Goal: Information Seeking & Learning: Learn about a topic

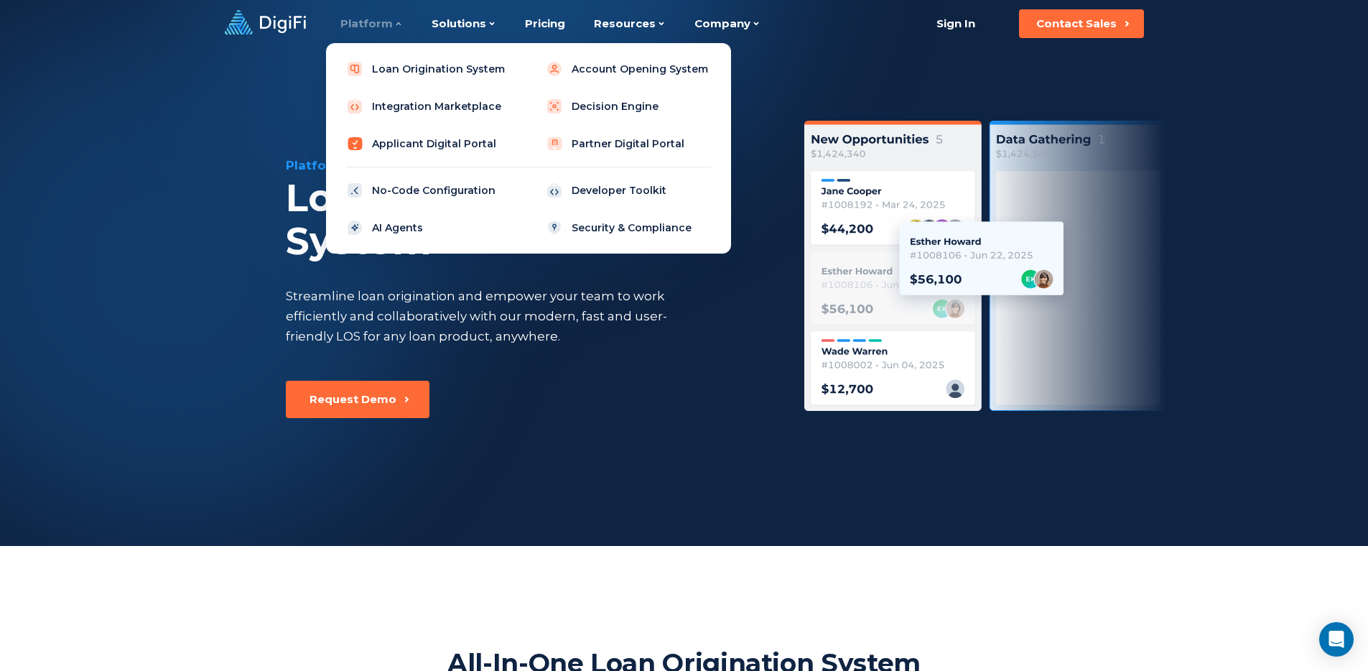
click at [412, 139] on link "Applicant Digital Portal" at bounding box center [429, 143] width 182 height 29
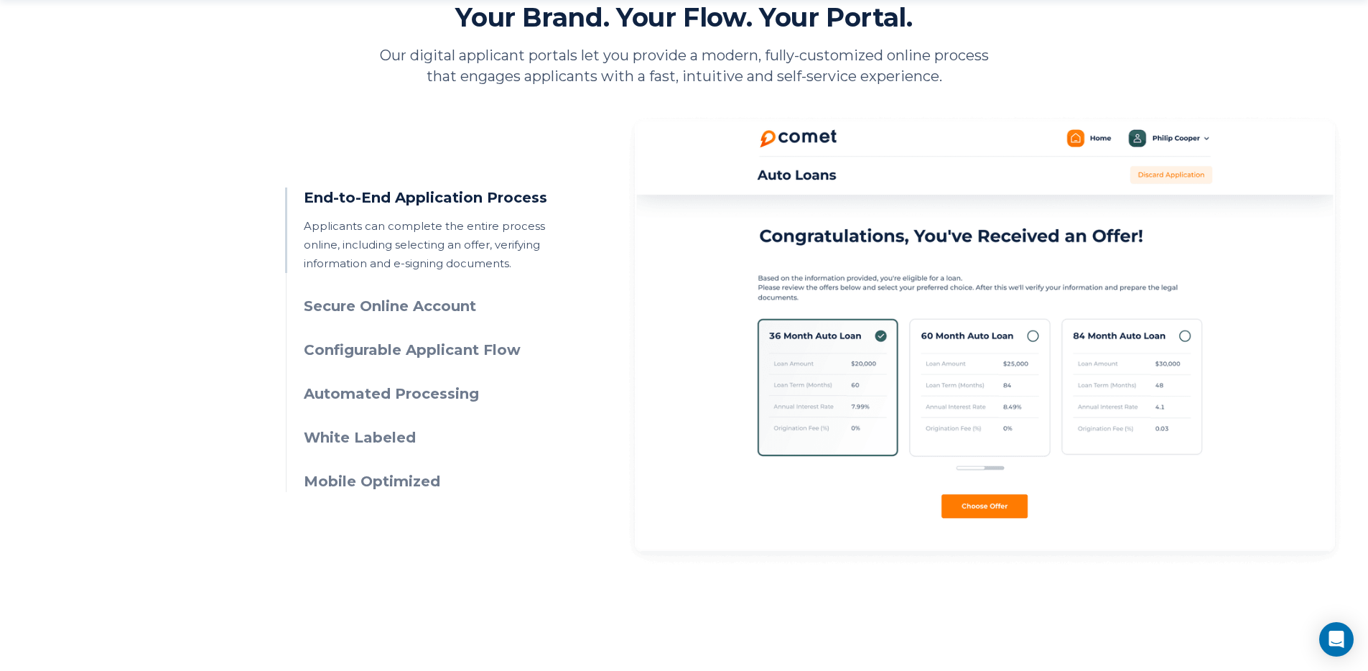
scroll to position [748, 0]
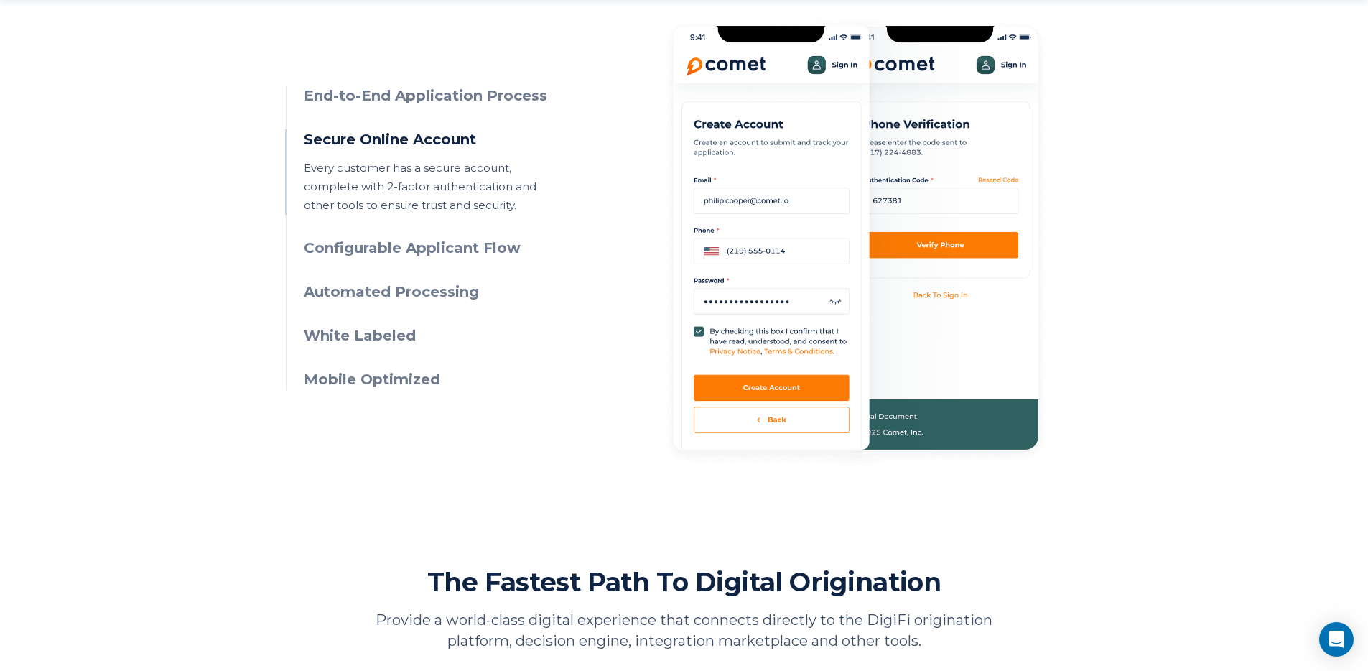
click at [490, 255] on h3 "Configurable Applicant Flow" at bounding box center [434, 248] width 261 height 21
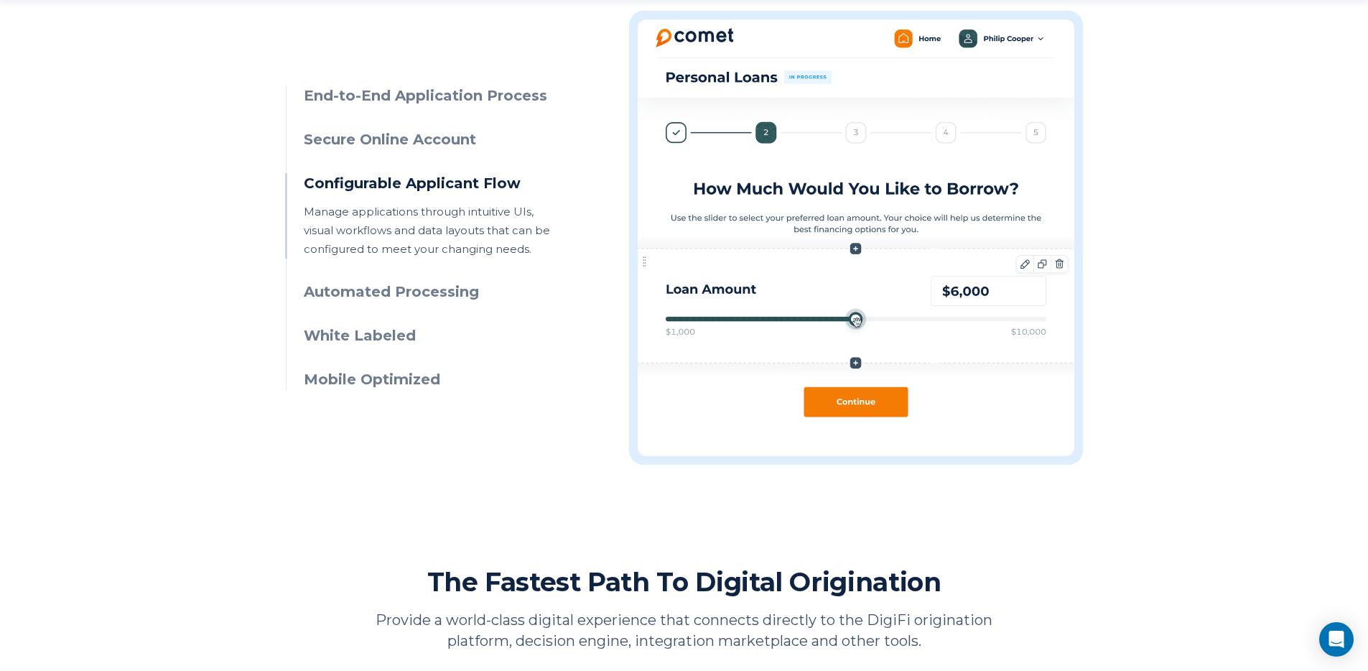
click at [433, 289] on h3 "Automated Processing" at bounding box center [434, 292] width 261 height 21
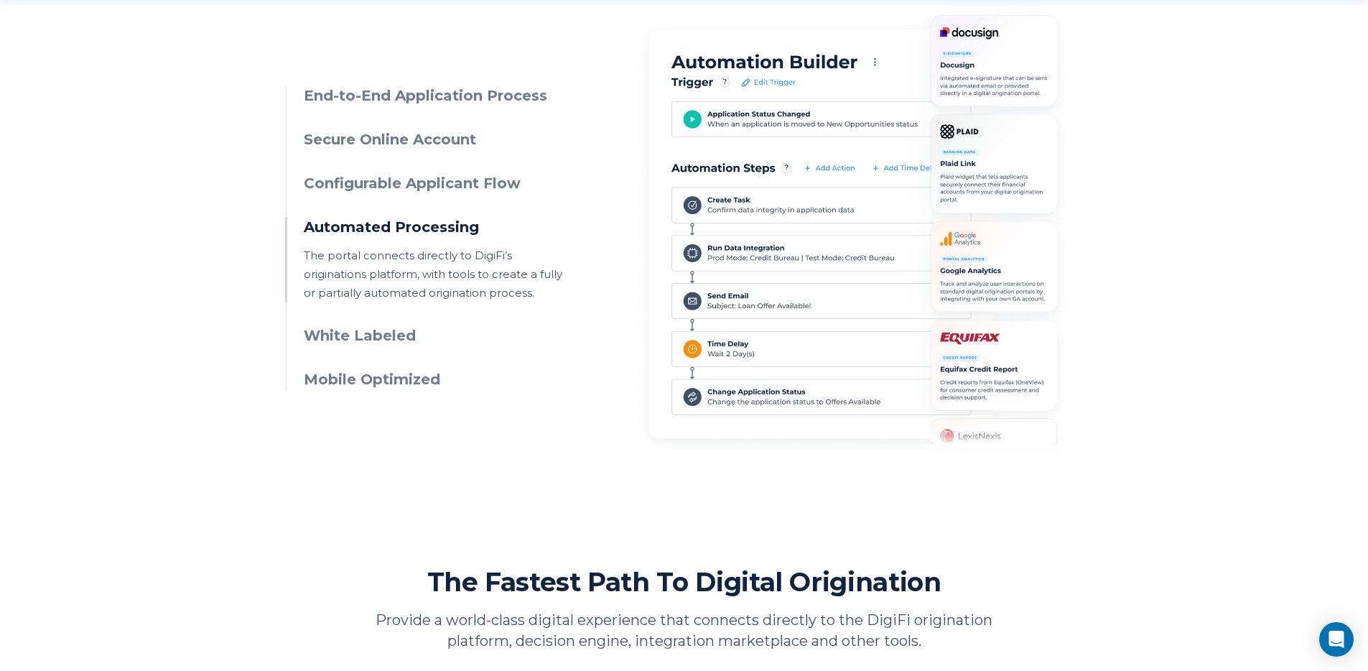
click at [391, 332] on h3 "White Labeled" at bounding box center [434, 335] width 261 height 21
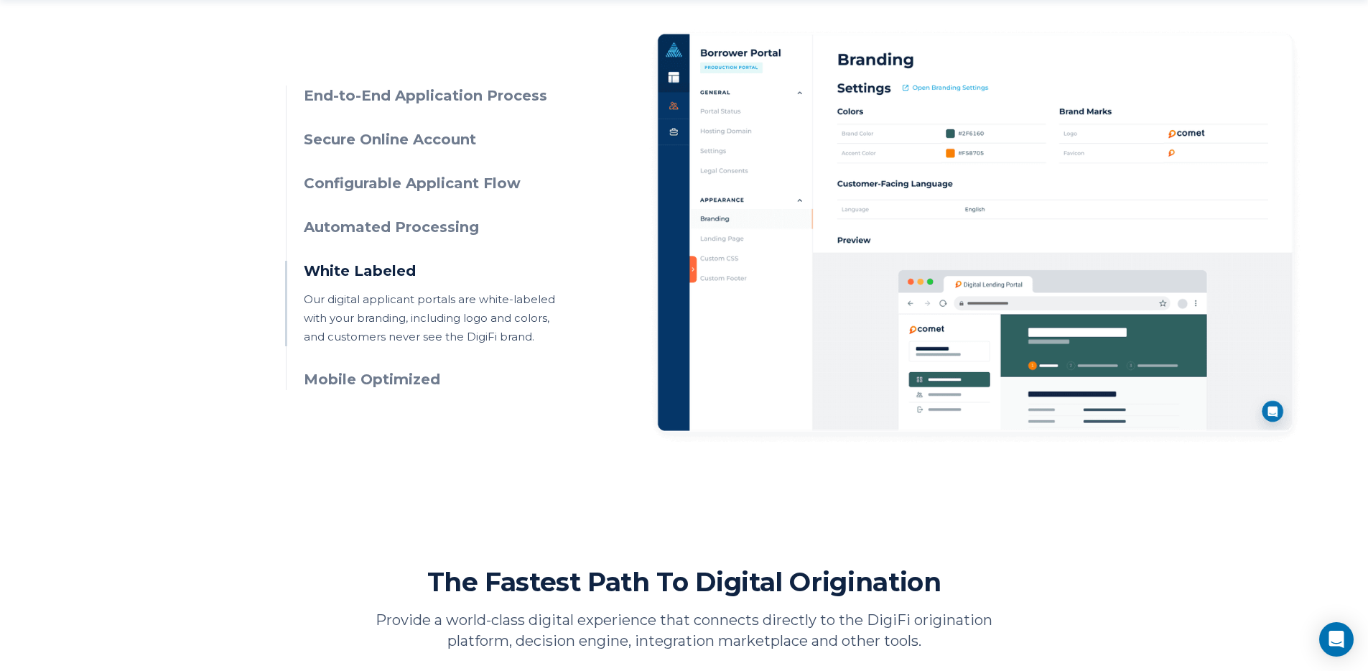
click at [411, 379] on h3 "Mobile Optimized" at bounding box center [434, 379] width 261 height 21
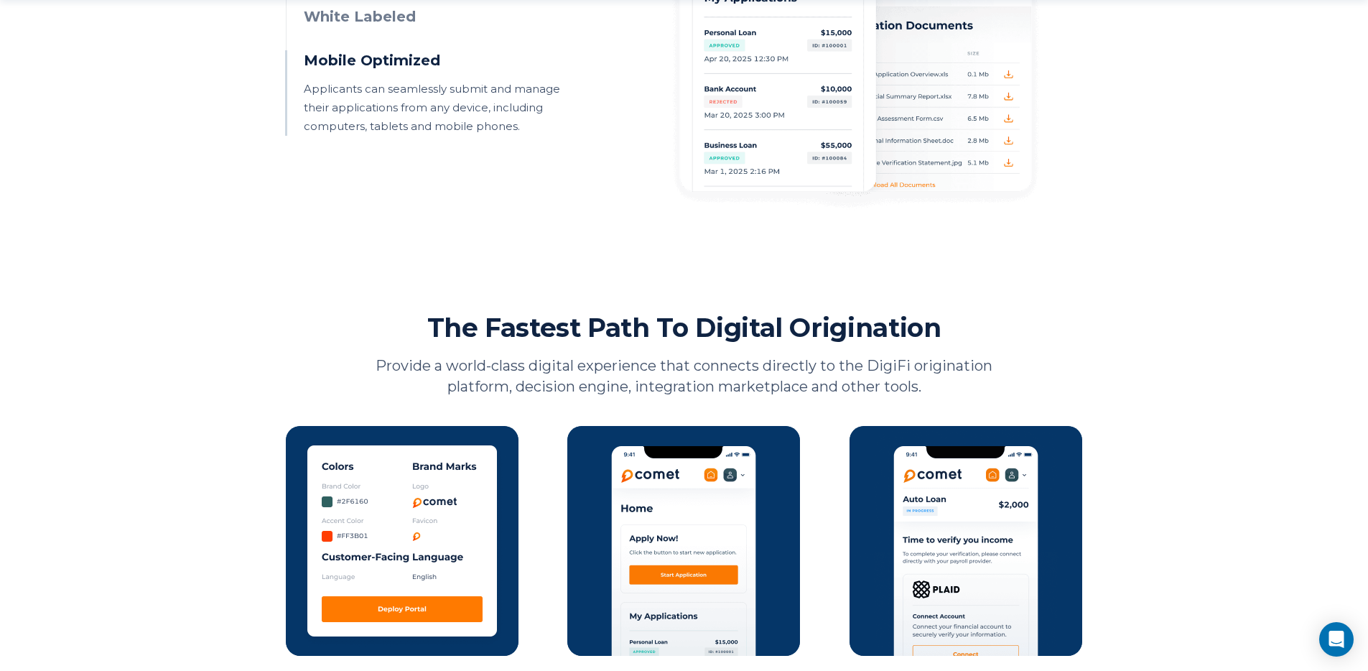
scroll to position [1139, 0]
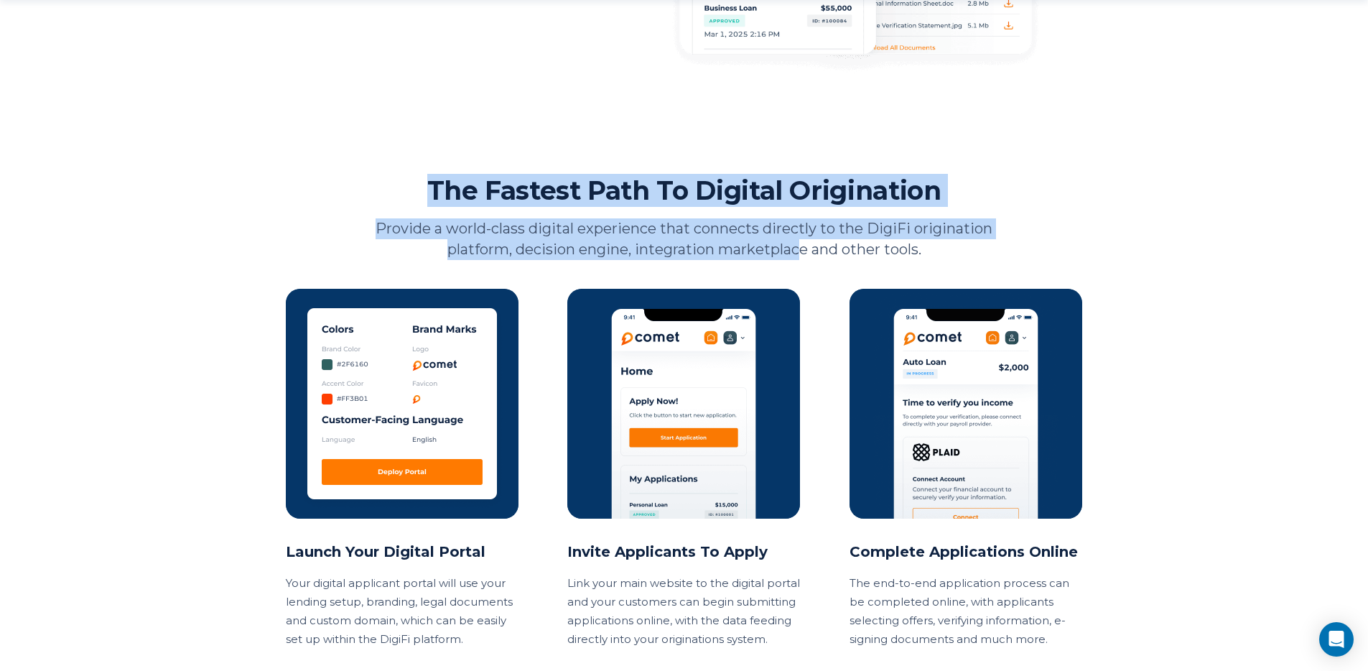
drag, startPoint x: 461, startPoint y: 174, endPoint x: 803, endPoint y: 241, distance: 348.5
click at [803, 241] on div "Platform Applicant Digital Portal DigiFi’s applicant portal gives your customer…" at bounding box center [684, 137] width 1368 height 2552
click at [803, 241] on p "Provide a world-class digital experience that connects directly to the DigiFi o…" at bounding box center [684, 239] width 625 height 42
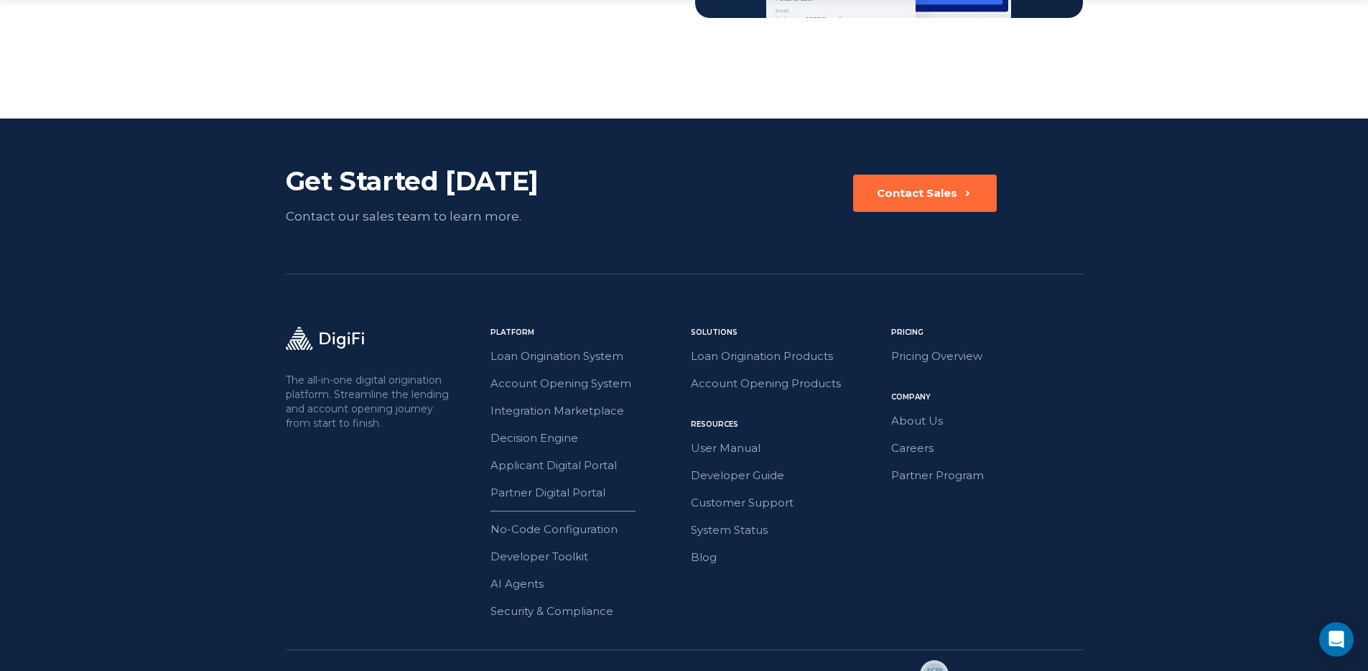
scroll to position [2461, 0]
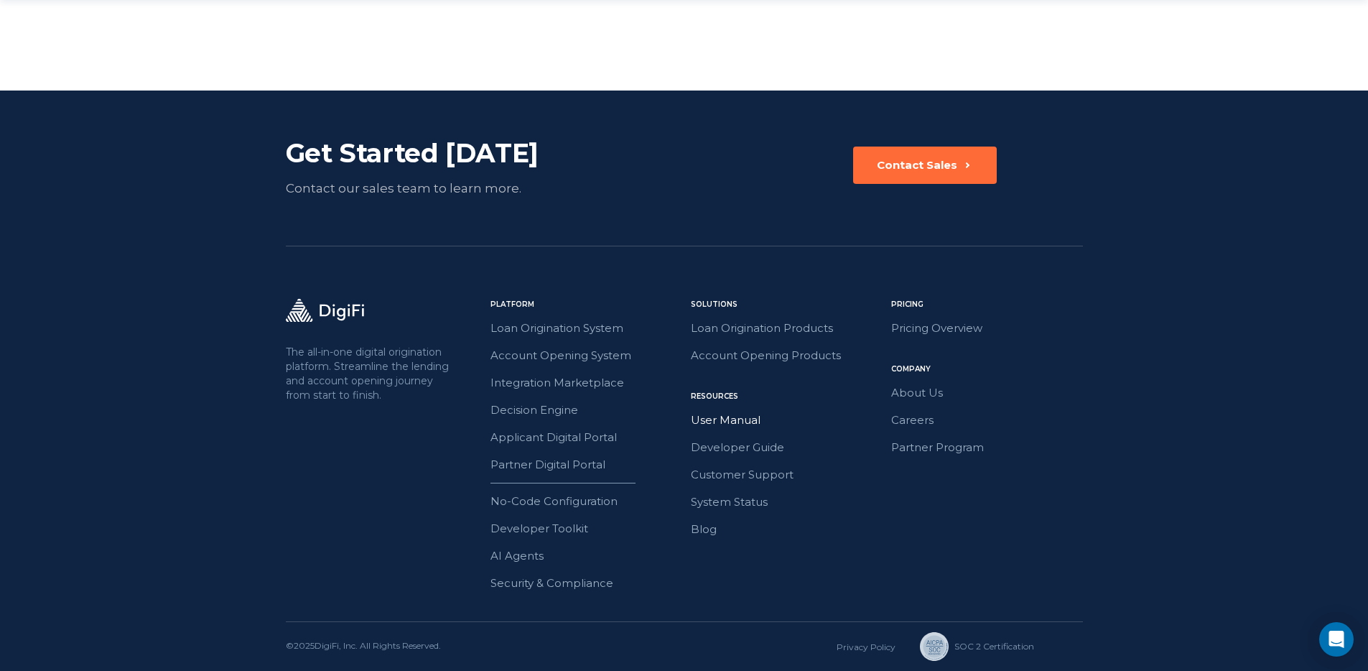
click at [761, 424] on link "User Manual" at bounding box center [787, 420] width 192 height 19
